Goal: Information Seeking & Learning: Learn about a topic

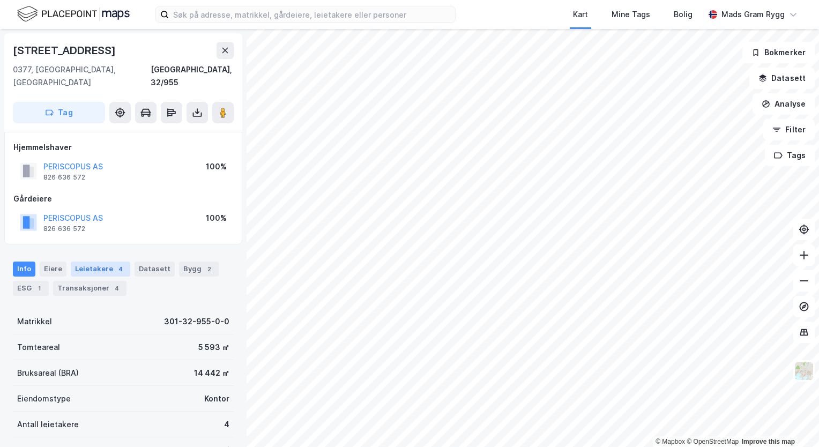
click at [94, 261] on div "Leietakere 4" at bounding box center [100, 268] width 59 height 15
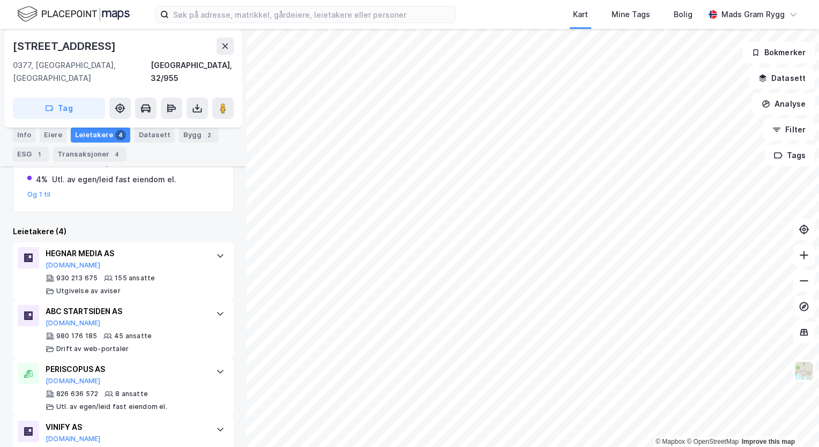
scroll to position [286, 0]
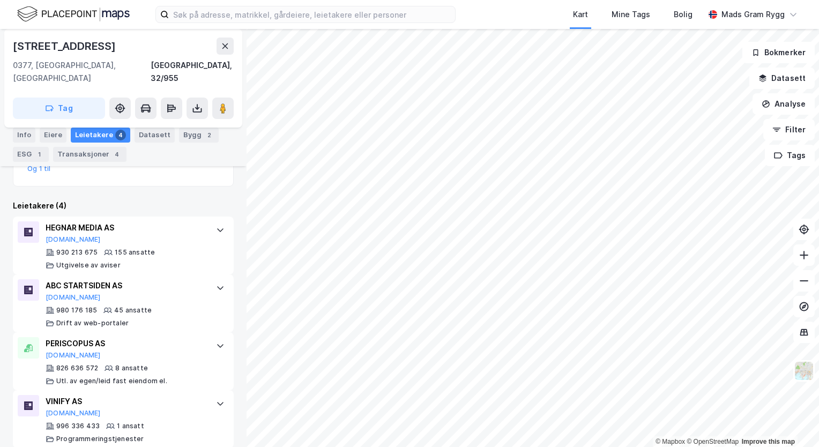
click at [100, 137] on div "Leietakere 4" at bounding box center [100, 135] width 59 height 15
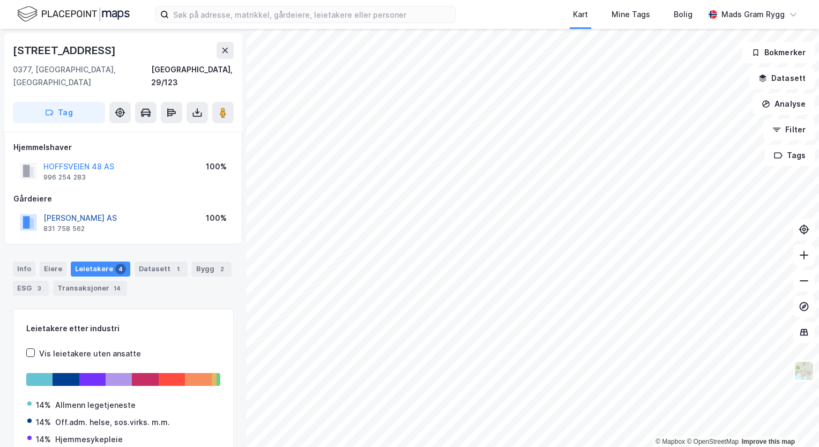
click at [0, 0] on button "[PERSON_NAME] AS" at bounding box center [0, 0] width 0 height 0
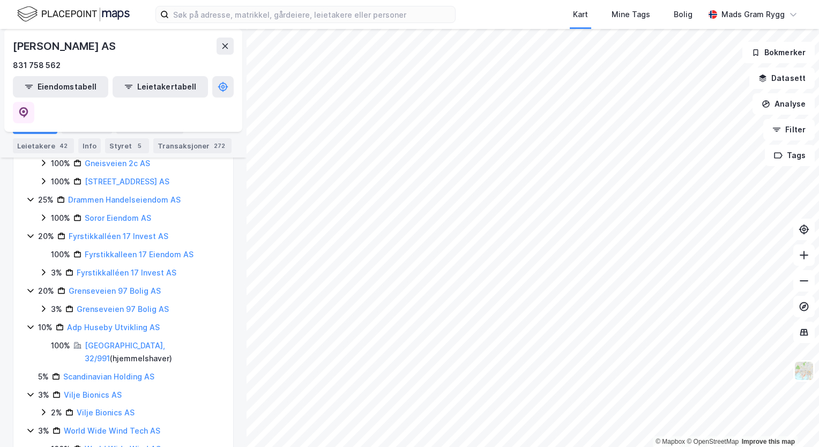
scroll to position [915, 0]
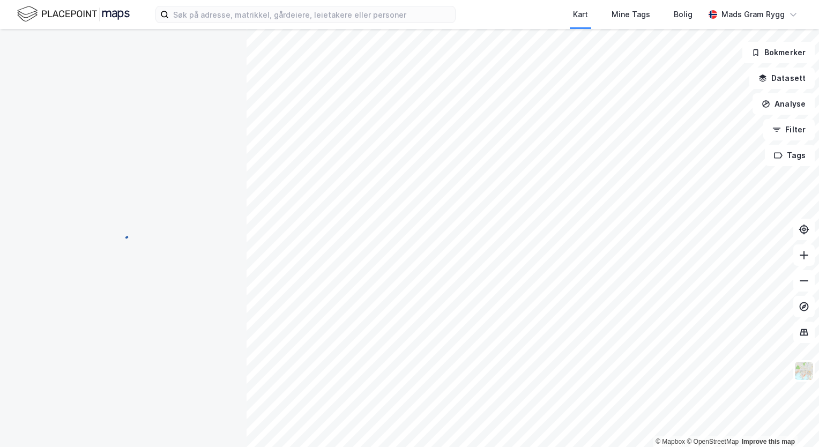
scroll to position [0, 0]
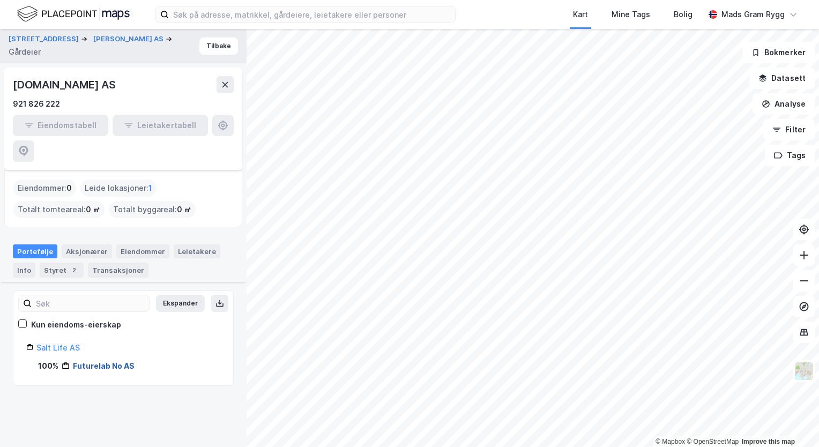
click at [80, 361] on link "Futurelab No AS" at bounding box center [104, 365] width 62 height 9
click at [97, 361] on link "Futurelab No AS" at bounding box center [104, 365] width 62 height 9
click at [90, 244] on div "Aksjonærer" at bounding box center [87, 251] width 50 height 14
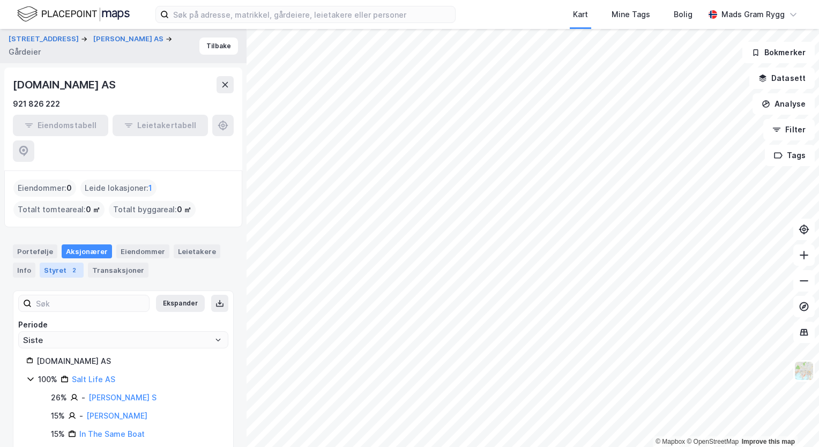
click at [56, 263] on div "Styret 2" at bounding box center [62, 270] width 44 height 15
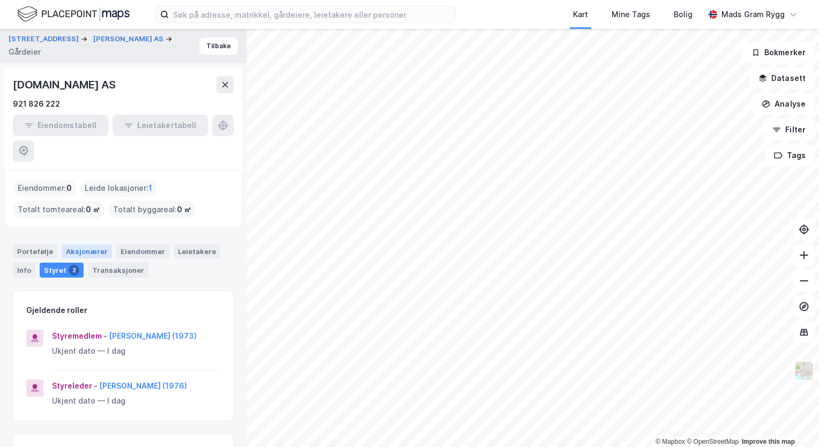
click at [88, 244] on div "Aksjonærer" at bounding box center [87, 251] width 50 height 14
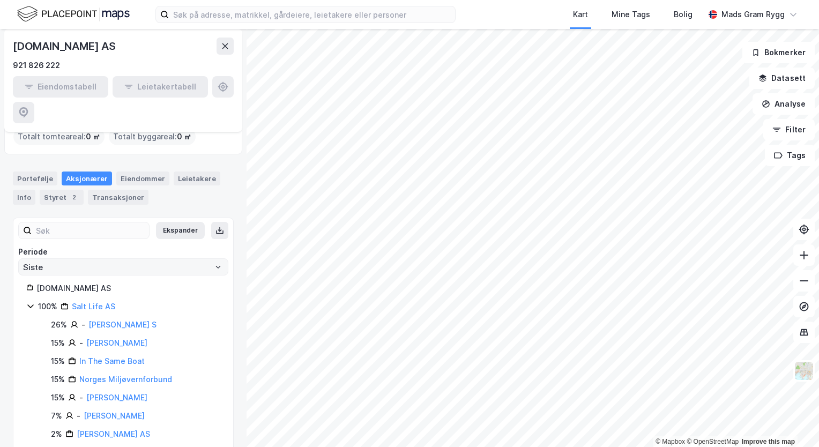
scroll to position [102, 0]
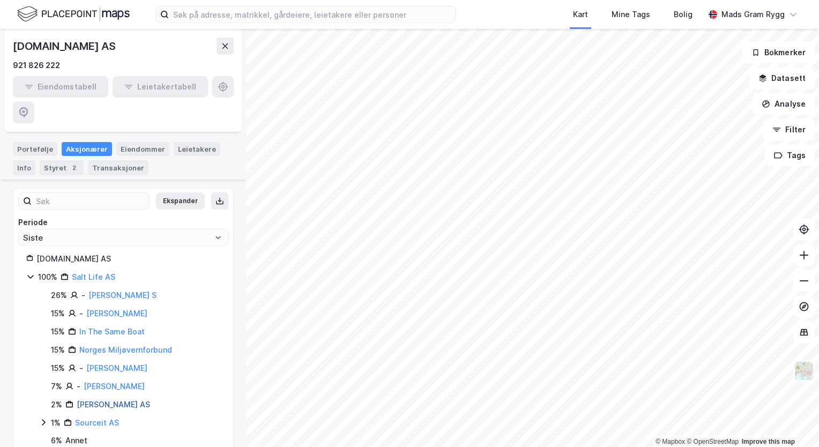
click at [89, 400] on link "[PERSON_NAME] AS" at bounding box center [113, 404] width 73 height 9
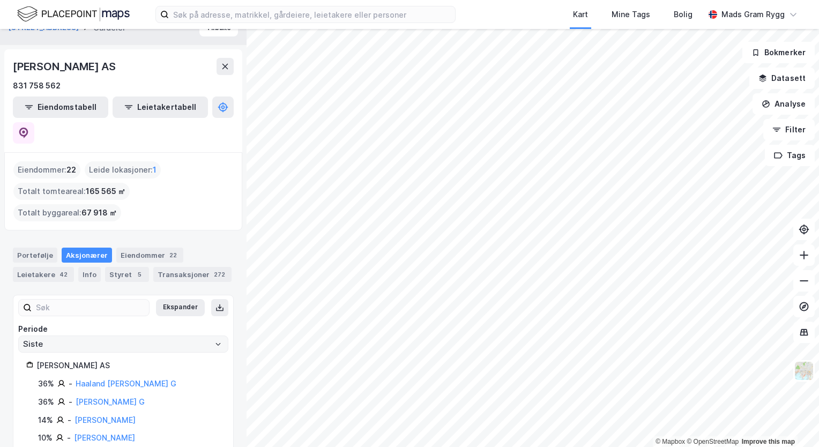
scroll to position [34, 0]
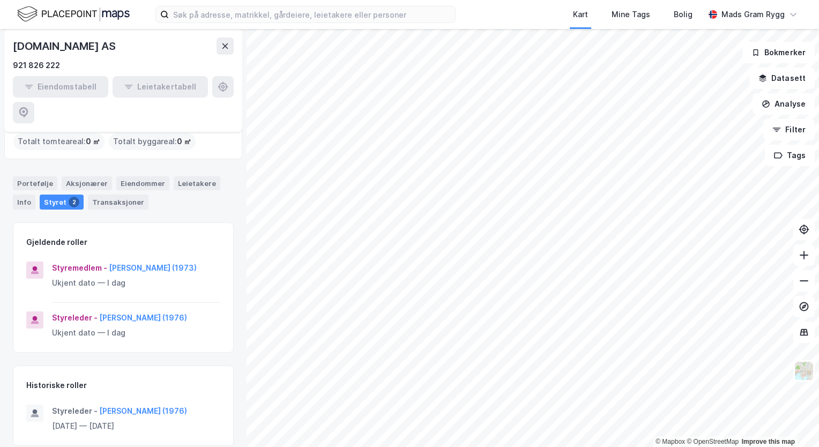
scroll to position [44, 0]
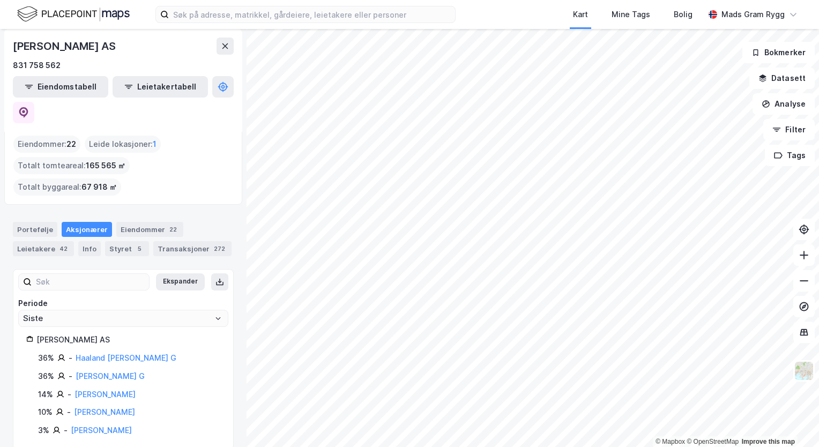
scroll to position [34, 0]
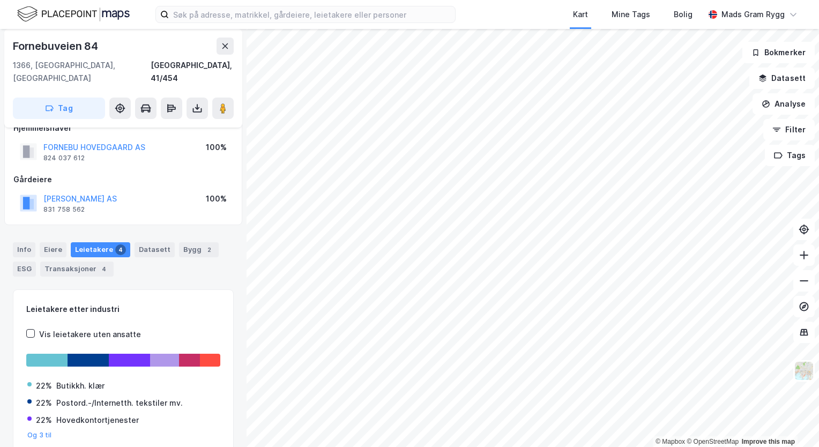
scroll to position [89, 0]
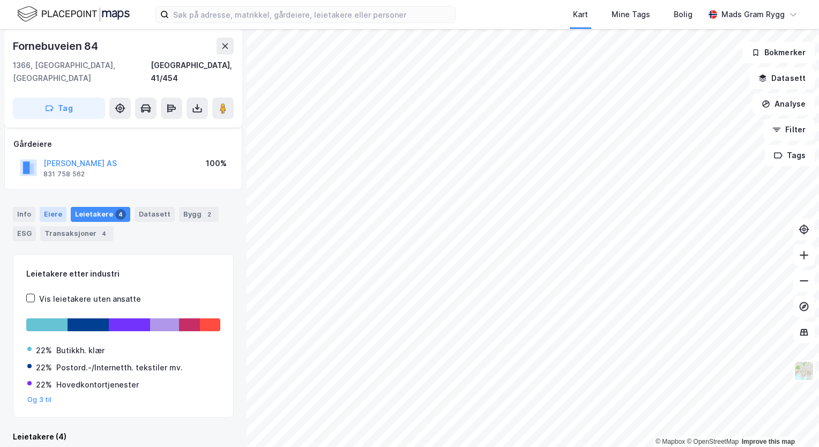
click at [52, 207] on div "Eiere" at bounding box center [53, 214] width 27 height 15
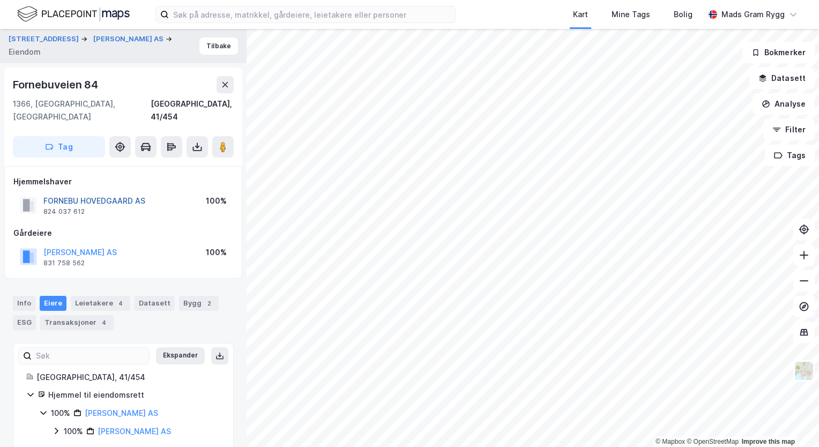
click at [0, 0] on button "FORNEBU HOVEDGAARD AS" at bounding box center [0, 0] width 0 height 0
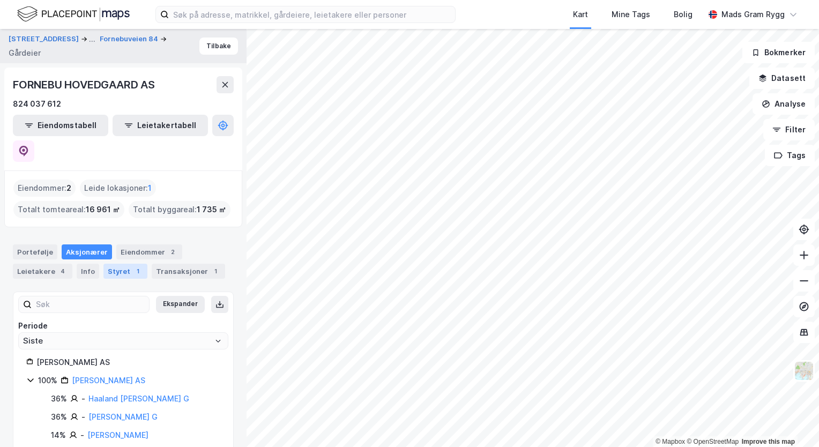
click at [121, 264] on div "Styret 1" at bounding box center [125, 271] width 44 height 15
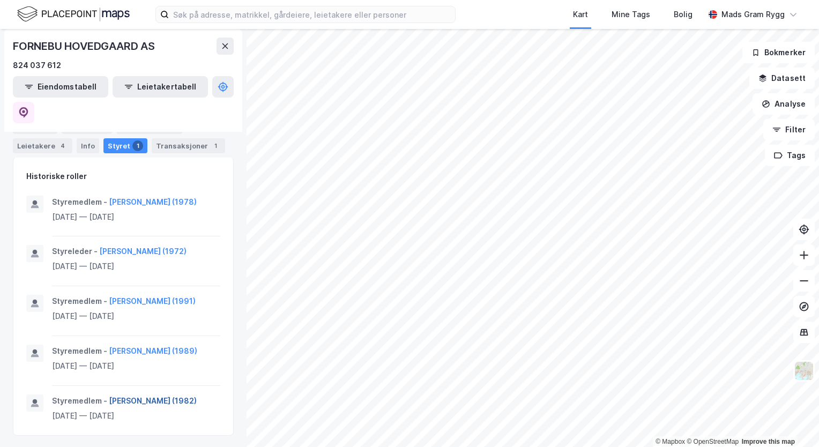
scroll to position [14, 0]
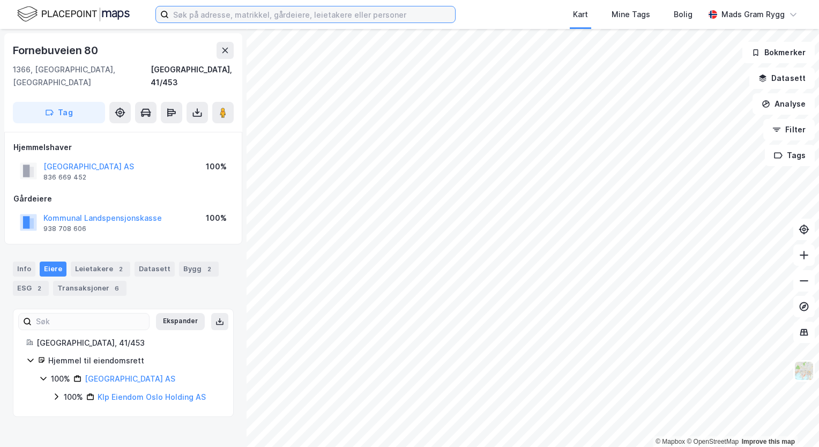
click at [255, 18] on input at bounding box center [312, 14] width 286 height 16
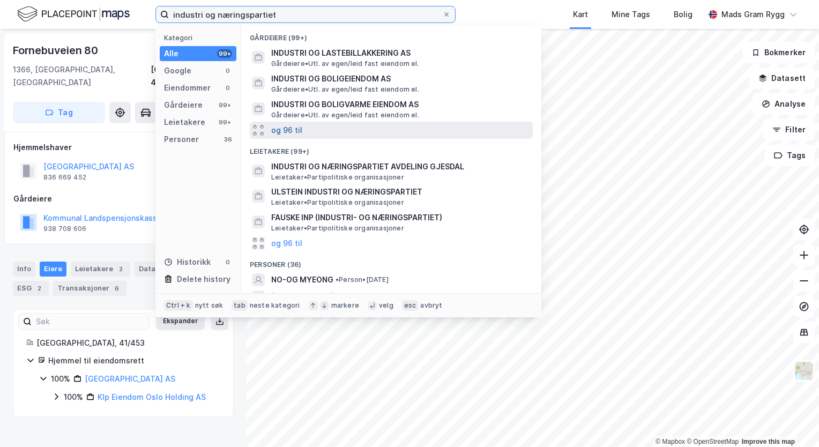
type input "industri og næringspartiet"
click at [292, 131] on button "og 96 til" at bounding box center [286, 130] width 31 height 13
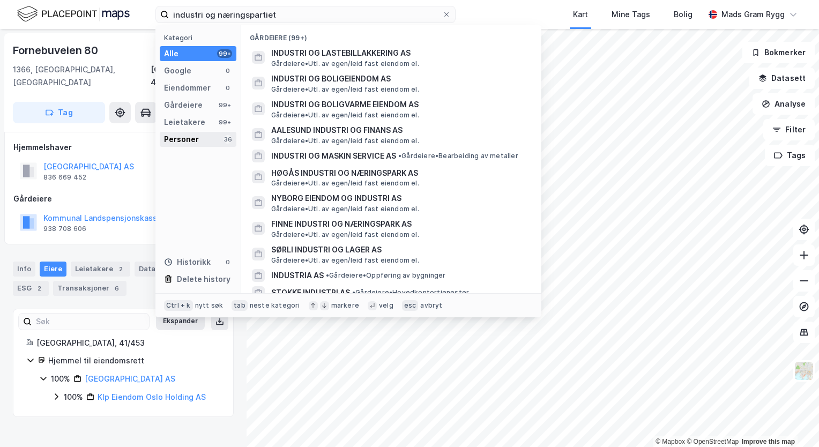
click at [185, 134] on div "Personer" at bounding box center [181, 139] width 35 height 13
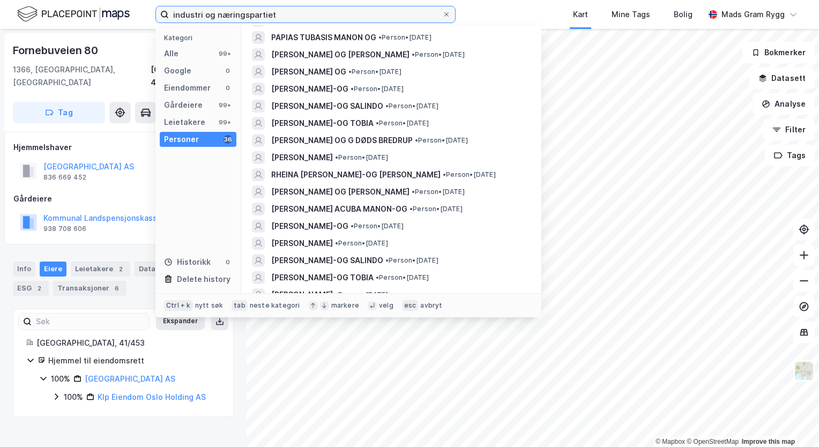
scroll to position [368, 0]
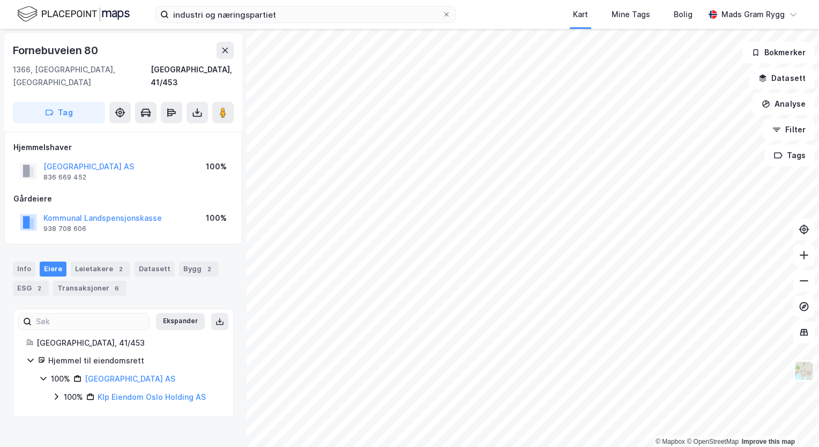
click at [562, 21] on div "Kart Mine Tags Bolig" at bounding box center [605, 14] width 197 height 29
